Goal: Task Accomplishment & Management: Manage account settings

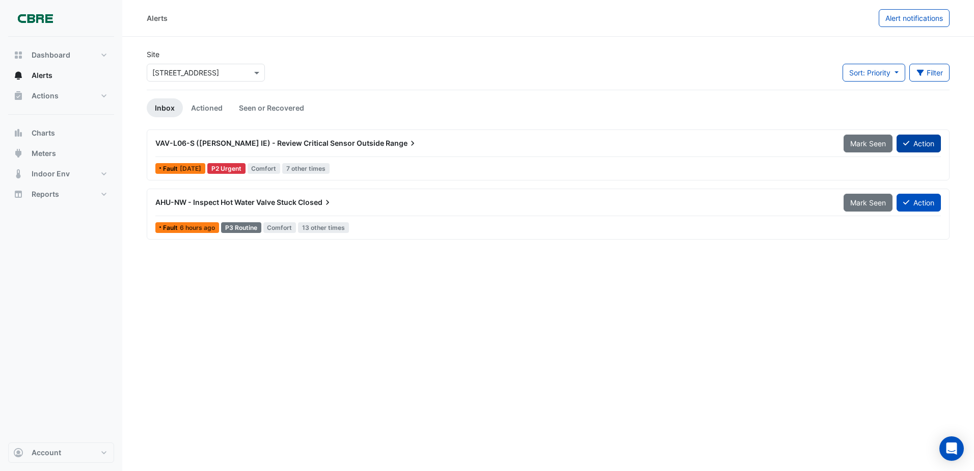
click at [914, 145] on button "Action" at bounding box center [919, 143] width 44 height 18
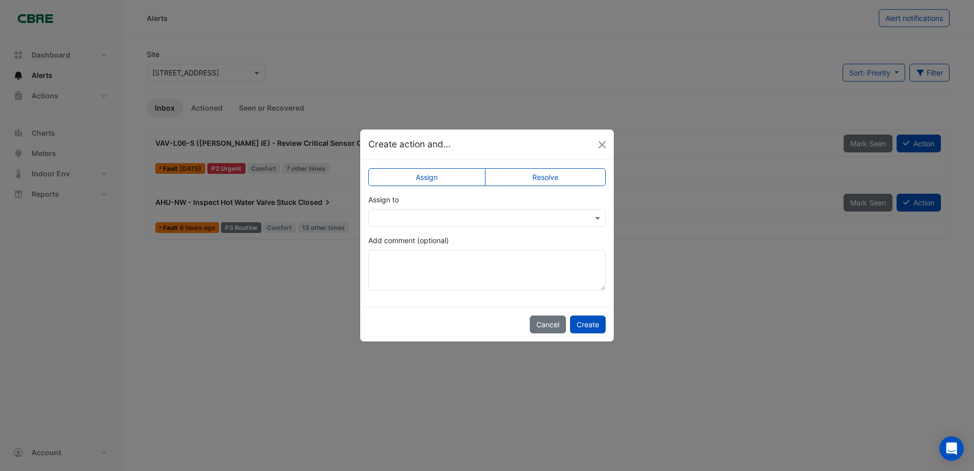
click at [535, 182] on label "Resolve" at bounding box center [545, 177] width 121 height 18
click at [592, 327] on button "Create" at bounding box center [588, 324] width 36 height 18
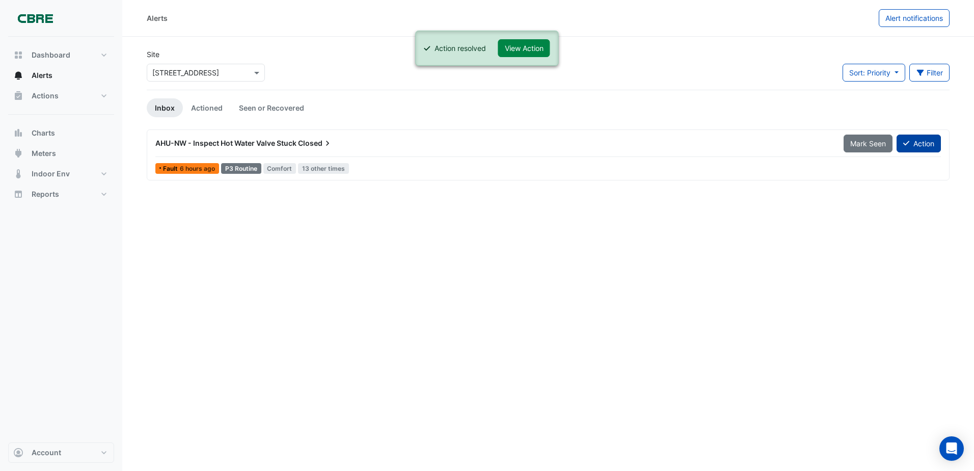
click at [910, 146] on button "Action" at bounding box center [919, 143] width 44 height 18
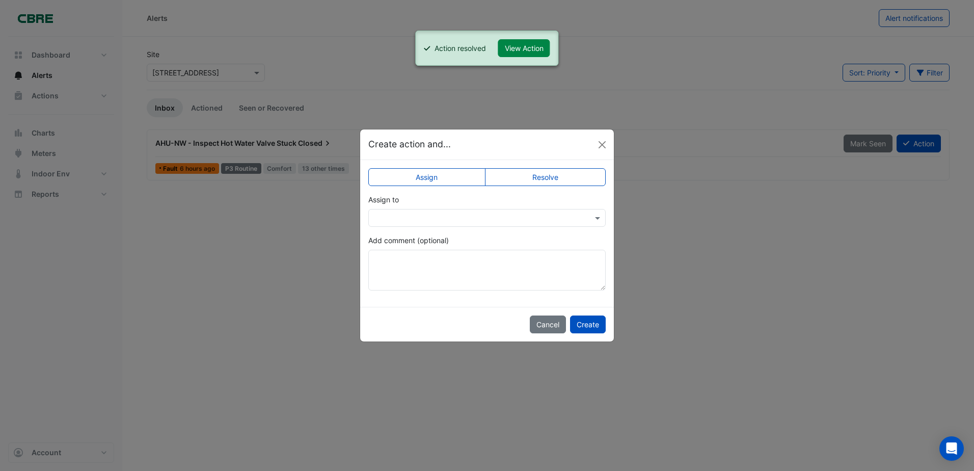
click at [542, 181] on label "Resolve" at bounding box center [545, 177] width 121 height 18
click at [584, 321] on button "Create" at bounding box center [588, 324] width 36 height 18
